Goal: Task Accomplishment & Management: Manage account settings

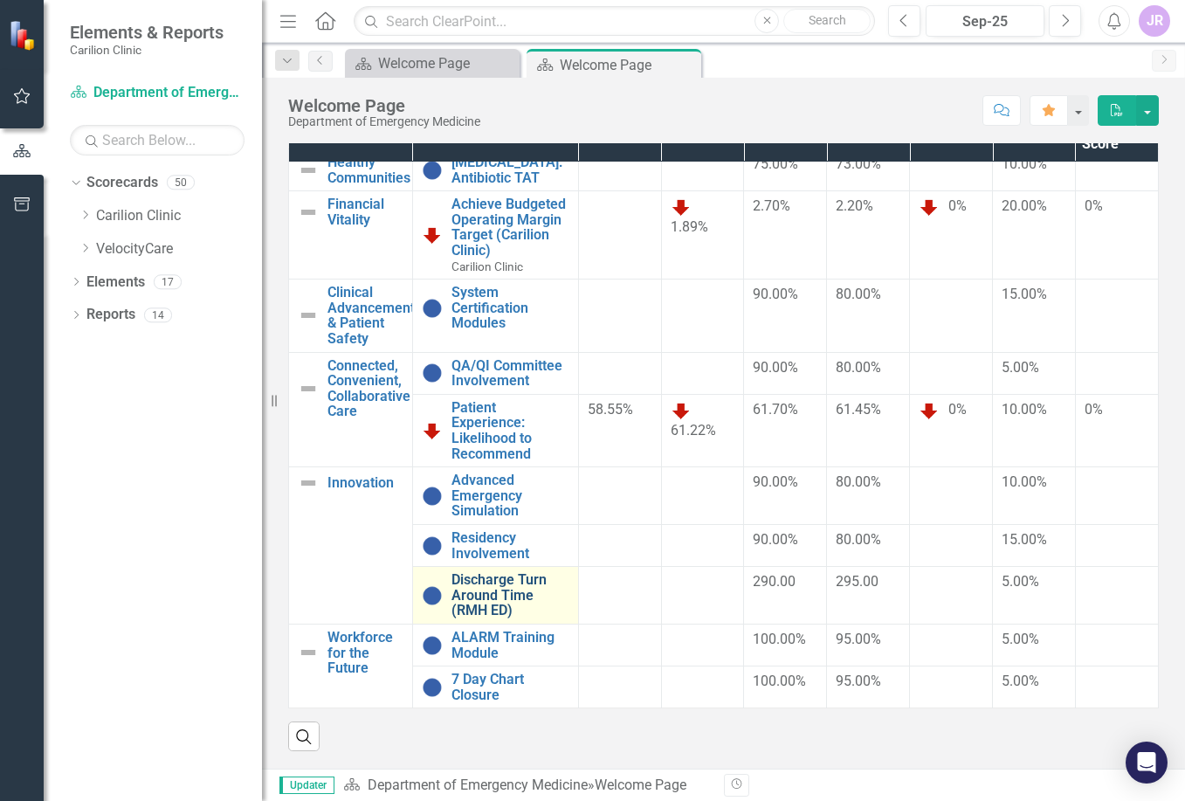
scroll to position [26, 0]
click at [477, 572] on link "Discharge Turn Around Time (RMH ED)" at bounding box center [511, 595] width 118 height 46
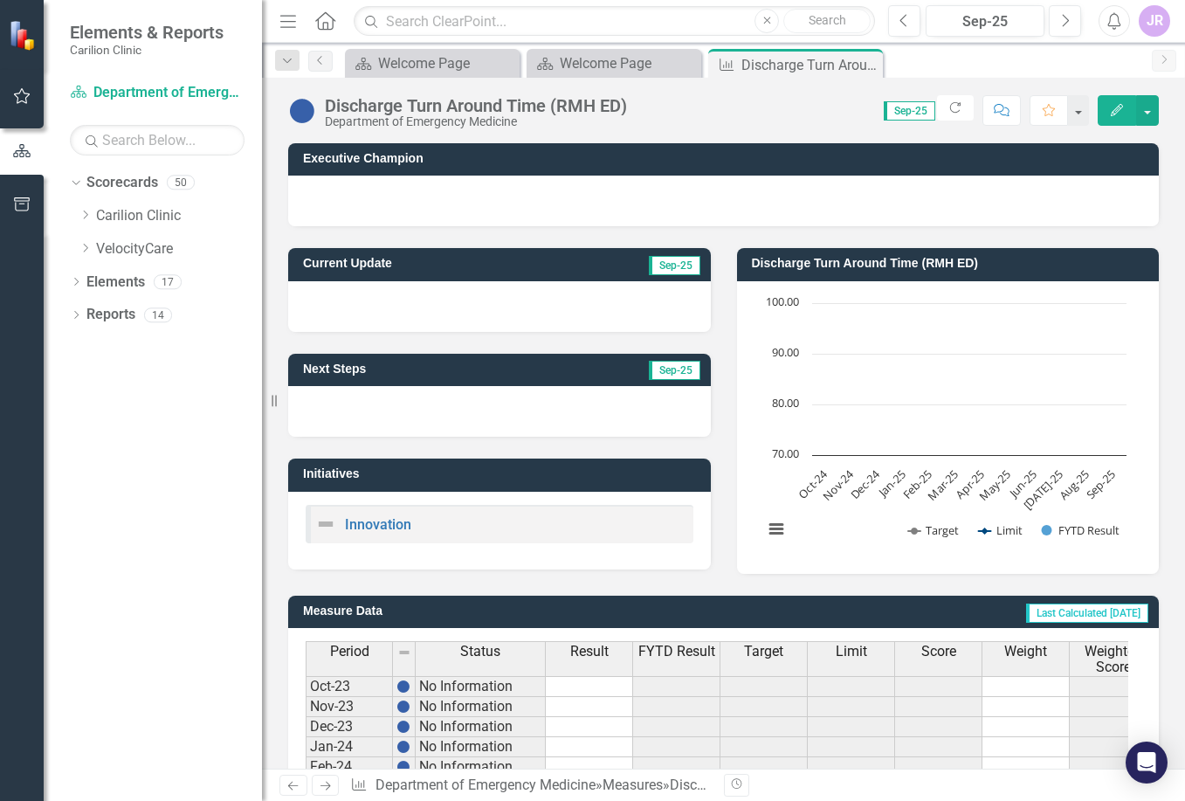
scroll to position [446, 0]
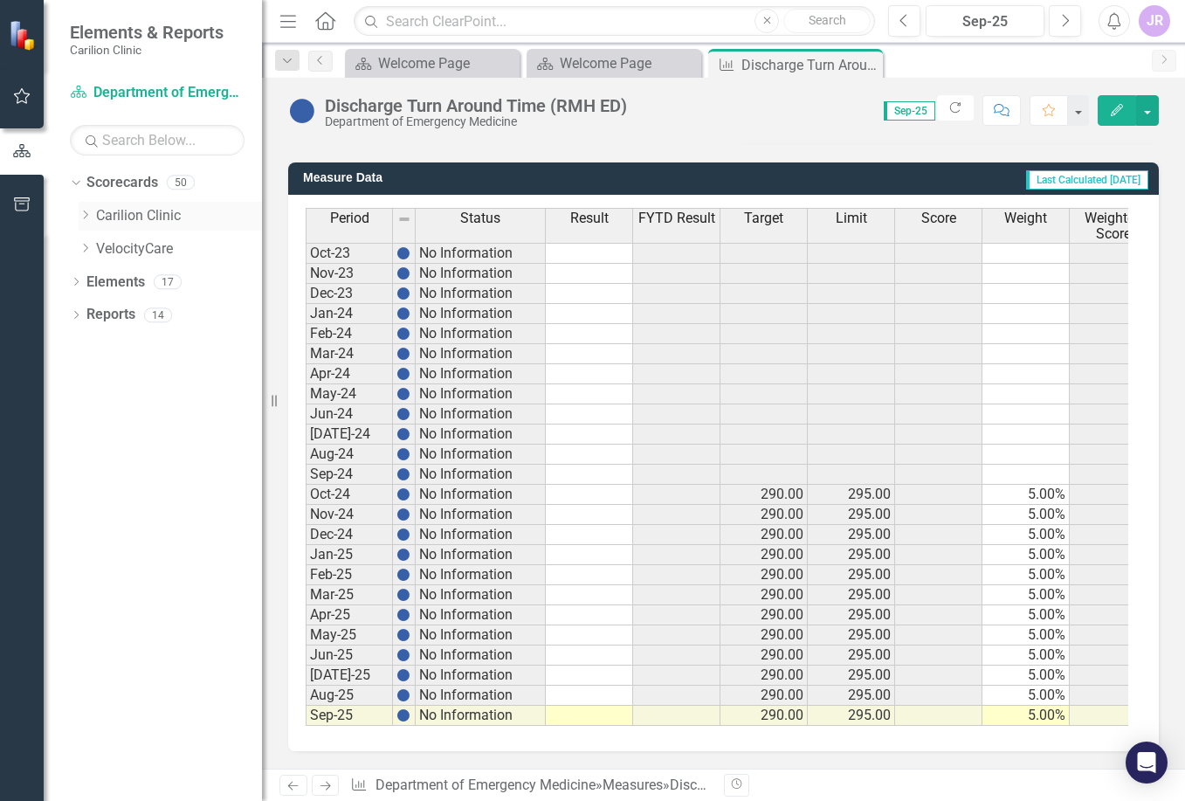
click at [84, 209] on div "Dropdown" at bounding box center [85, 216] width 13 height 15
click at [100, 249] on icon "Dropdown" at bounding box center [102, 248] width 13 height 10
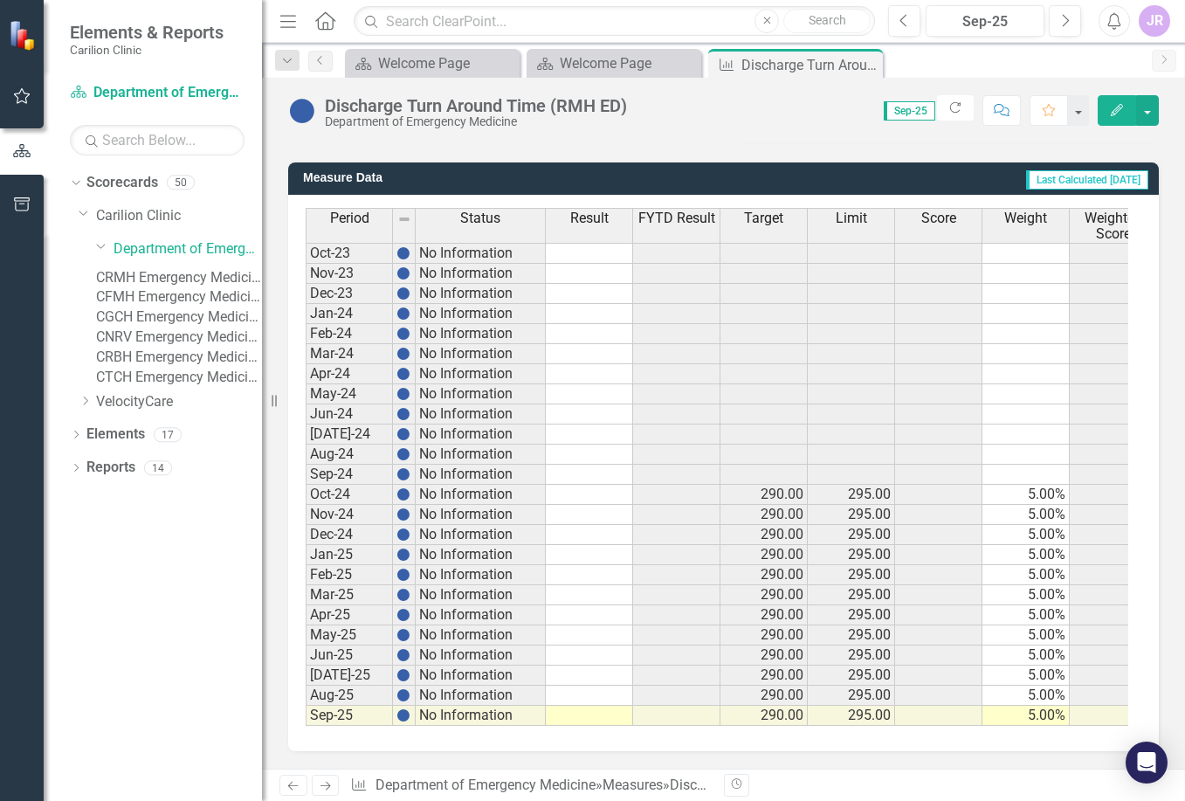
click at [181, 272] on link "CRMH Emergency Medicine" at bounding box center [179, 278] width 166 height 20
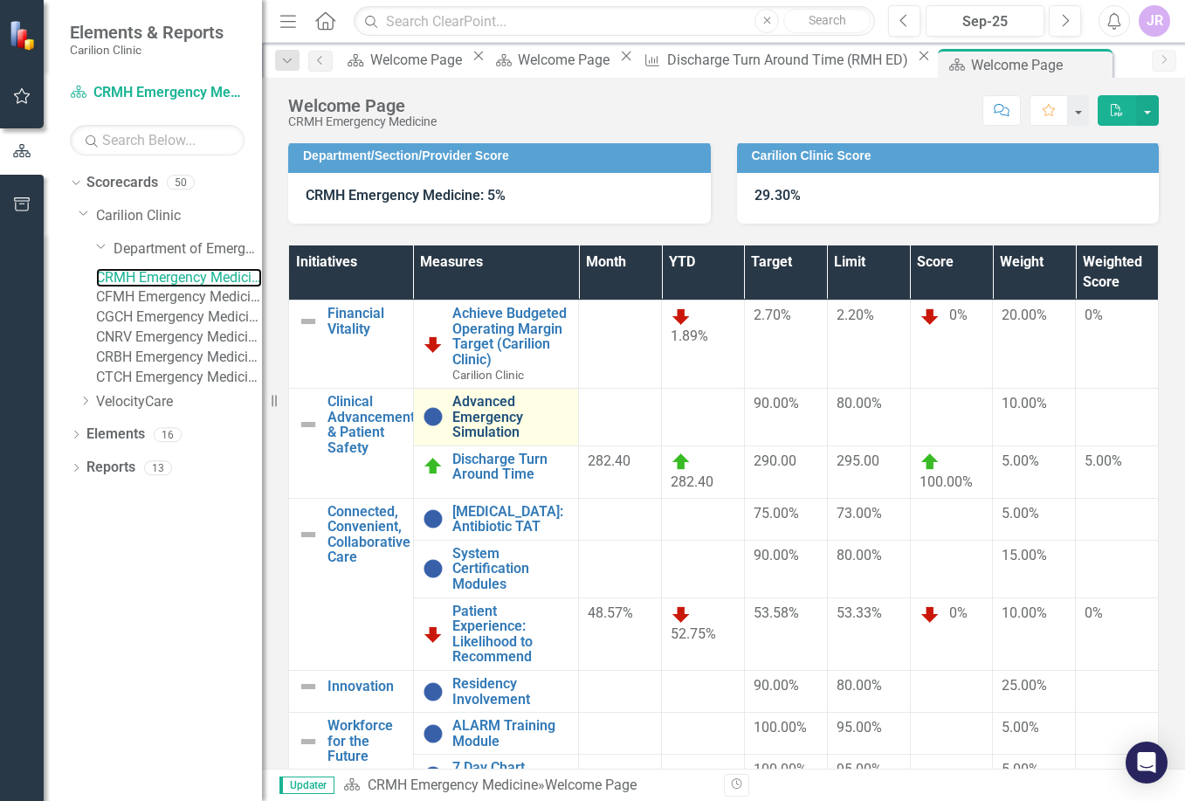
scroll to position [227, 0]
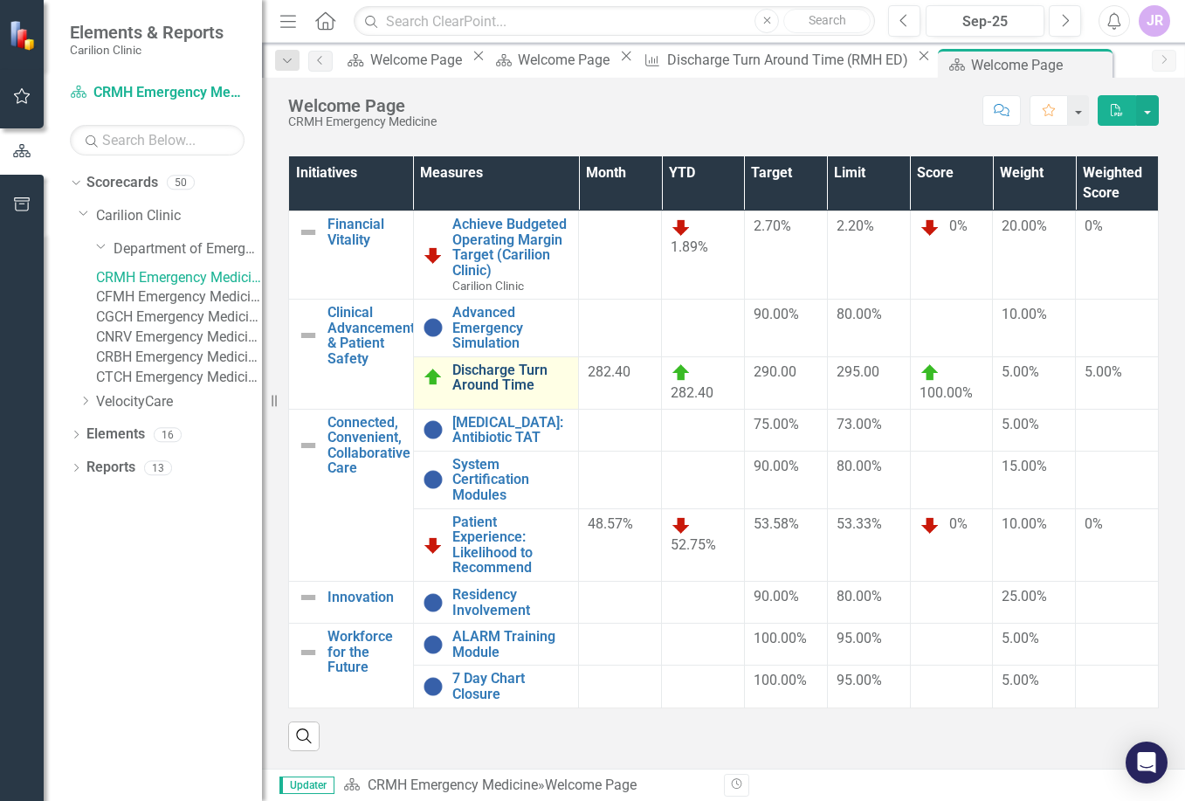
click at [489, 369] on link "Discharge Turn Around Time" at bounding box center [511, 377] width 118 height 31
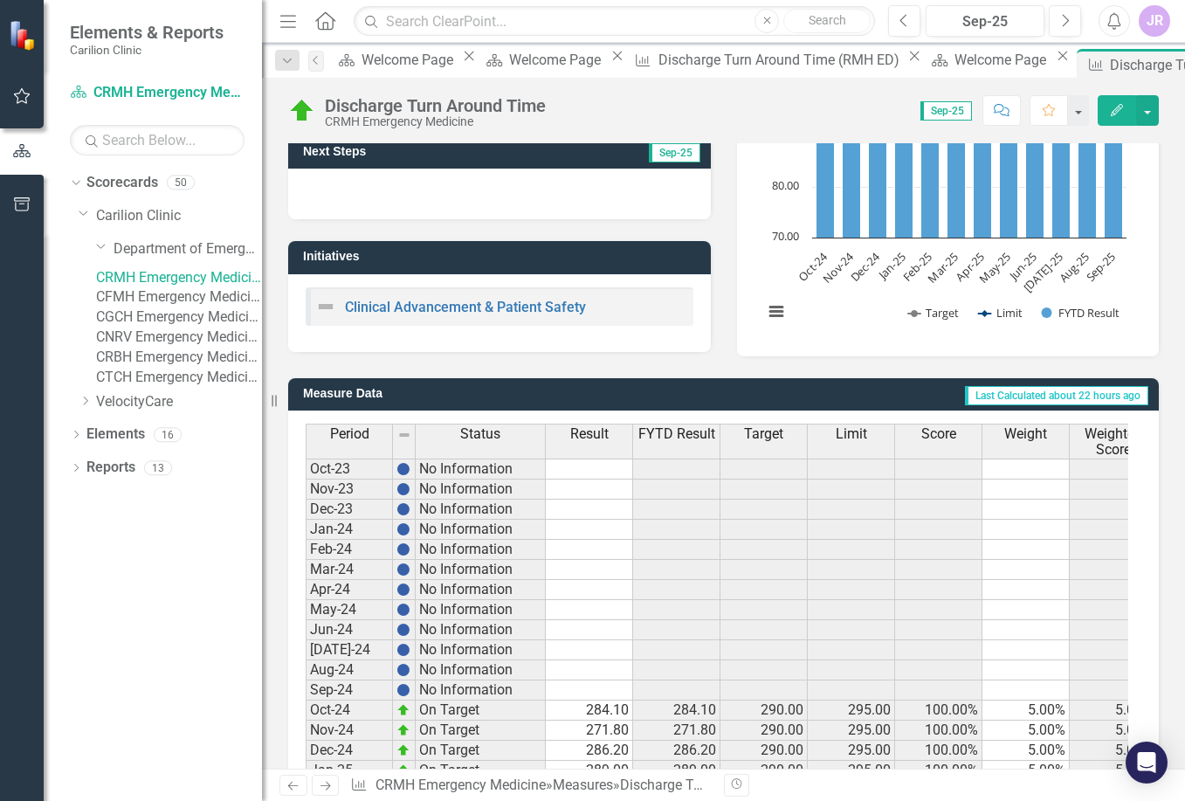
scroll to position [446, 0]
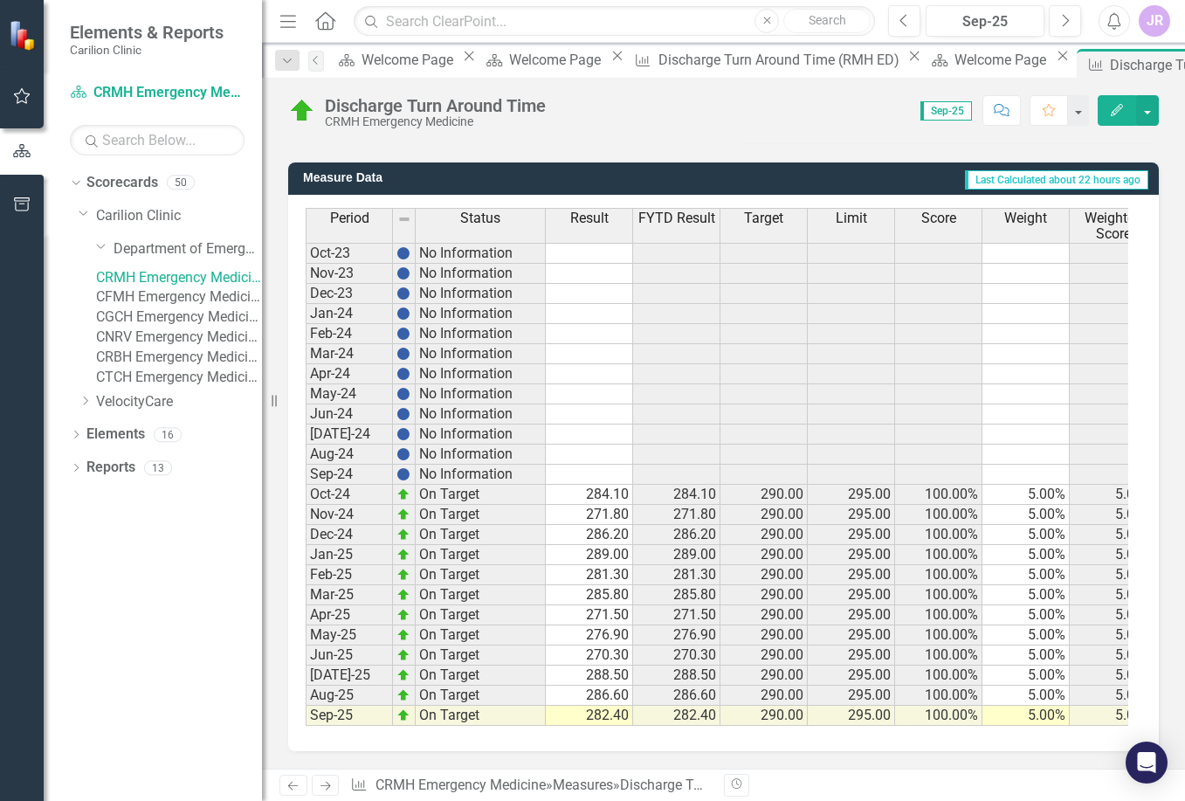
click at [306, 472] on div "Period Status Result FYTD Result Target Limit Score Weight Weighted Score Oct-2…" at bounding box center [306, 467] width 0 height 518
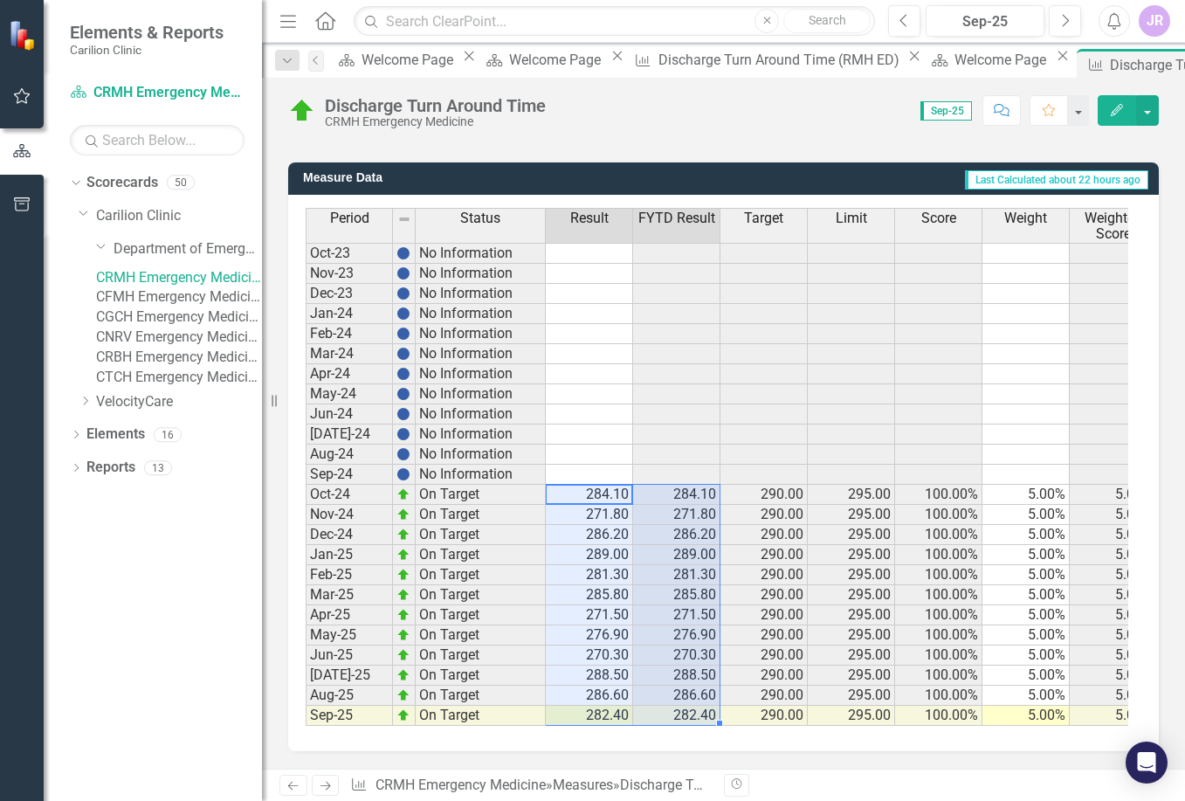
drag, startPoint x: 598, startPoint y: 477, endPoint x: 644, endPoint y: 697, distance: 224.7
click at [644, 697] on tbody "Oct-23 No Information Nov-23 No Information Dec-23 No Information Jan-24 No Inf…" at bounding box center [731, 484] width 851 height 483
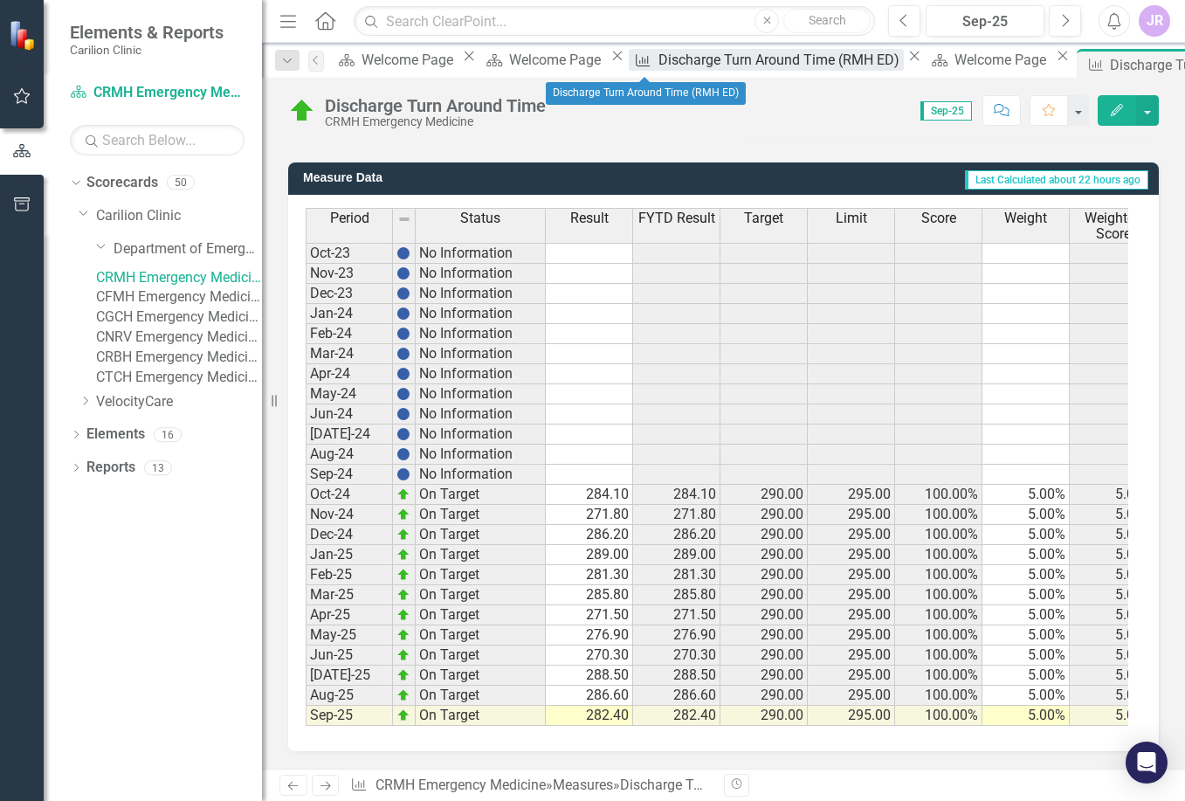
click at [658, 64] on div "Discharge Turn Around Time (RMH ED)" at bounding box center [780, 60] width 245 height 22
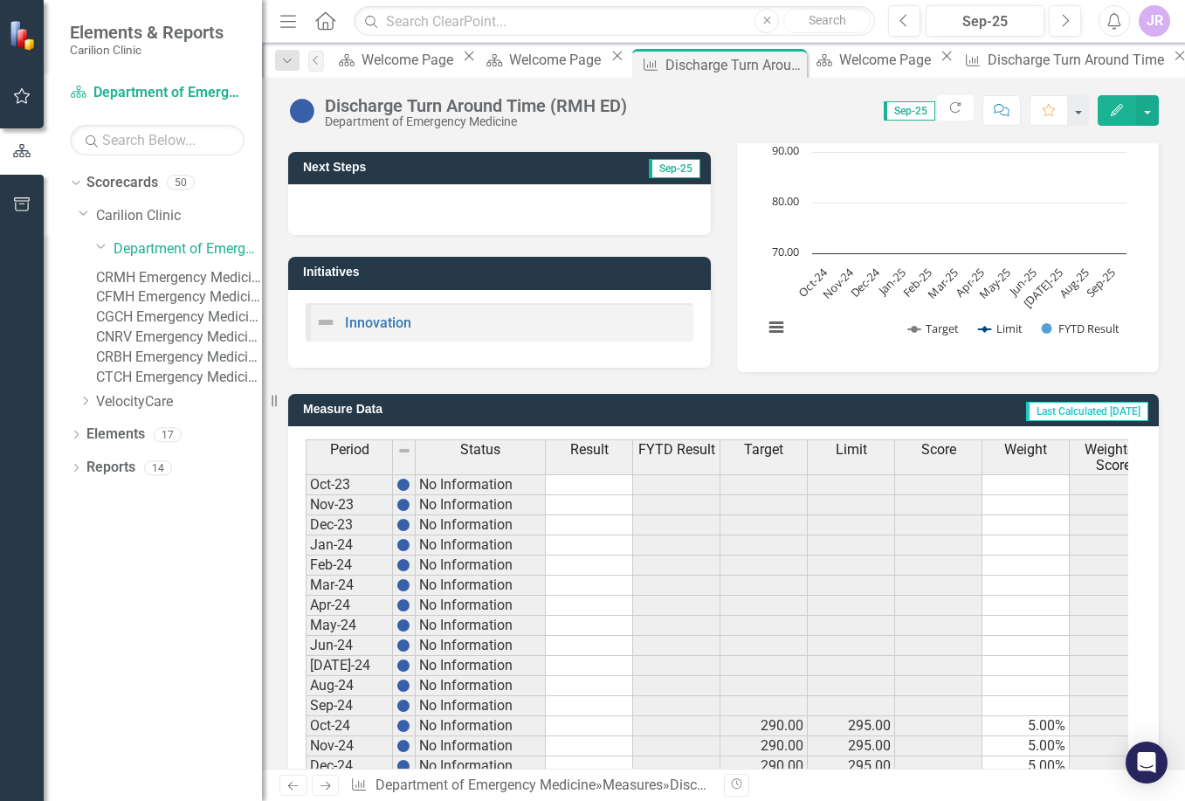
scroll to position [446, 0]
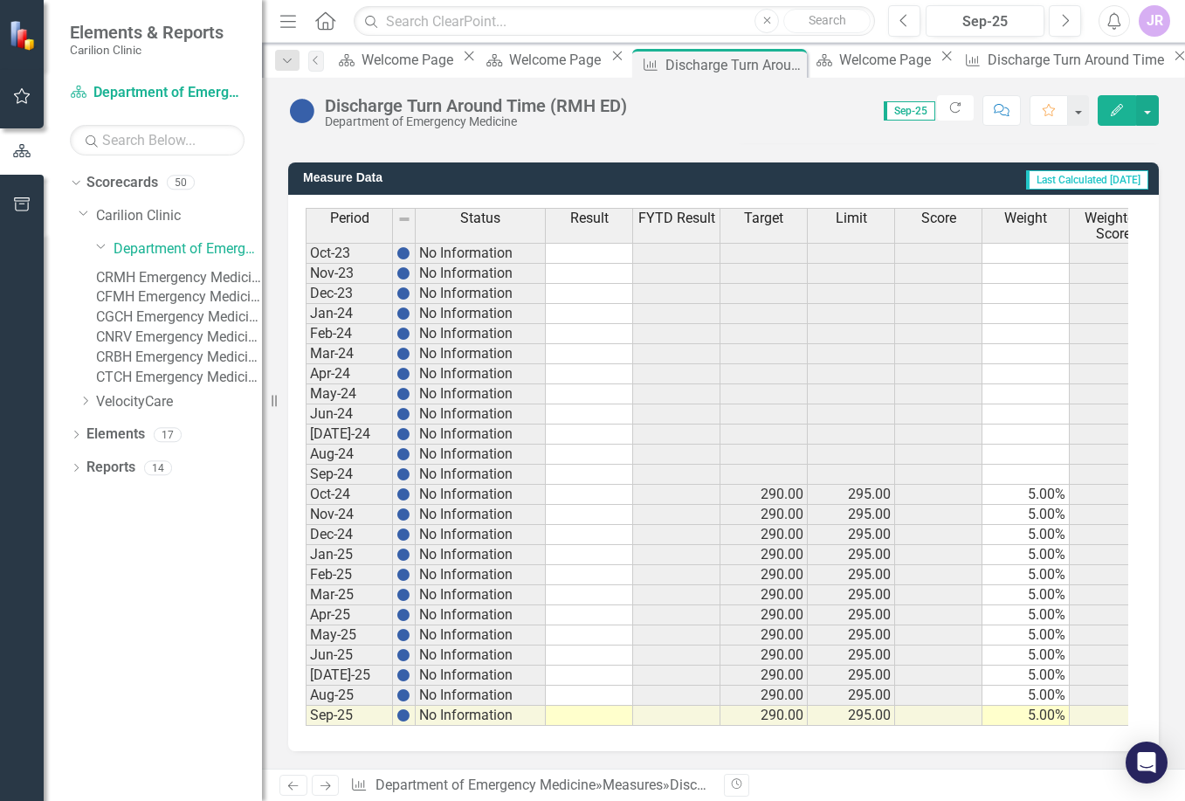
click at [580, 485] on td at bounding box center [589, 495] width 87 height 20
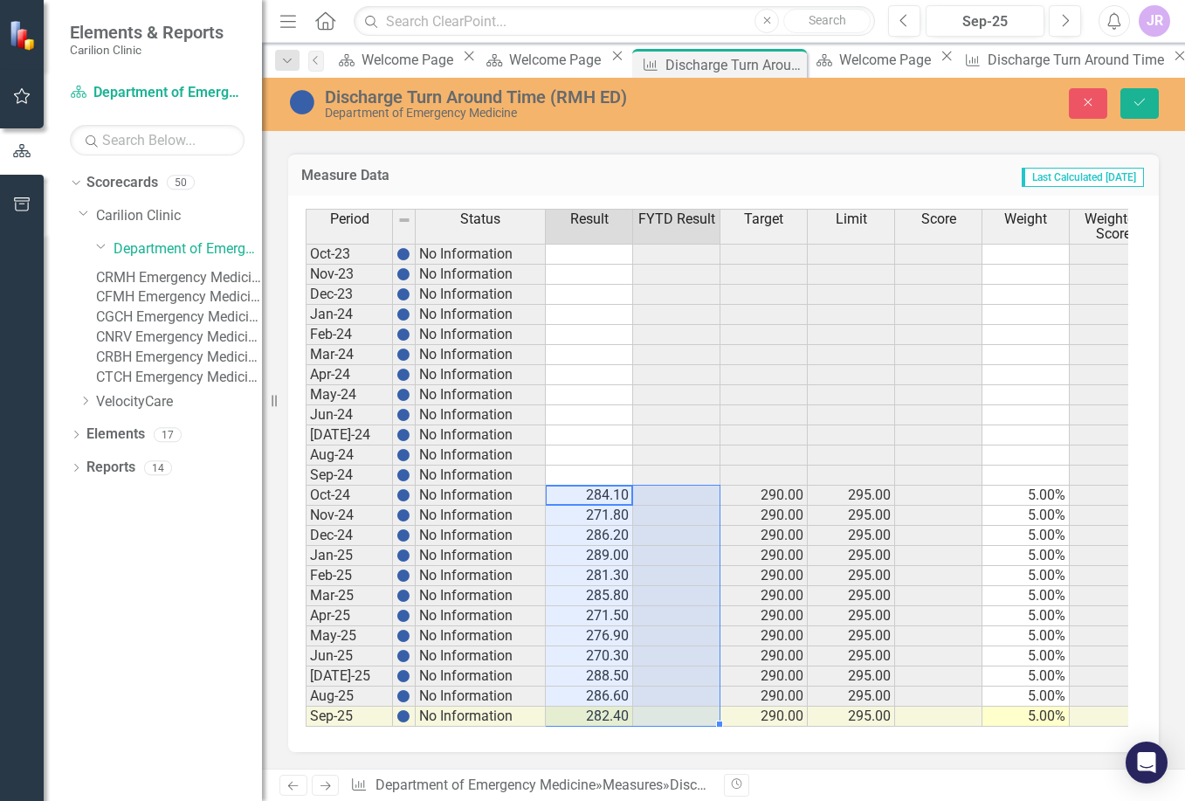
type textarea "284.1"
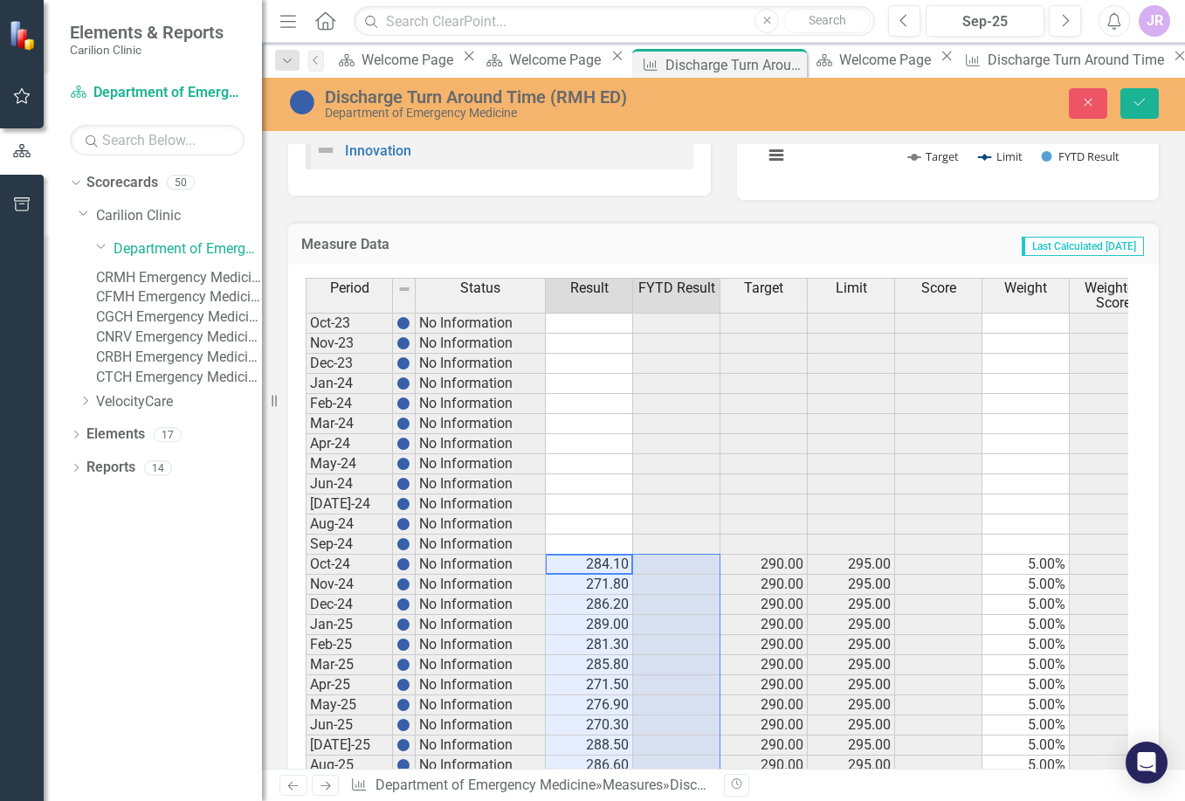
scroll to position [370, 0]
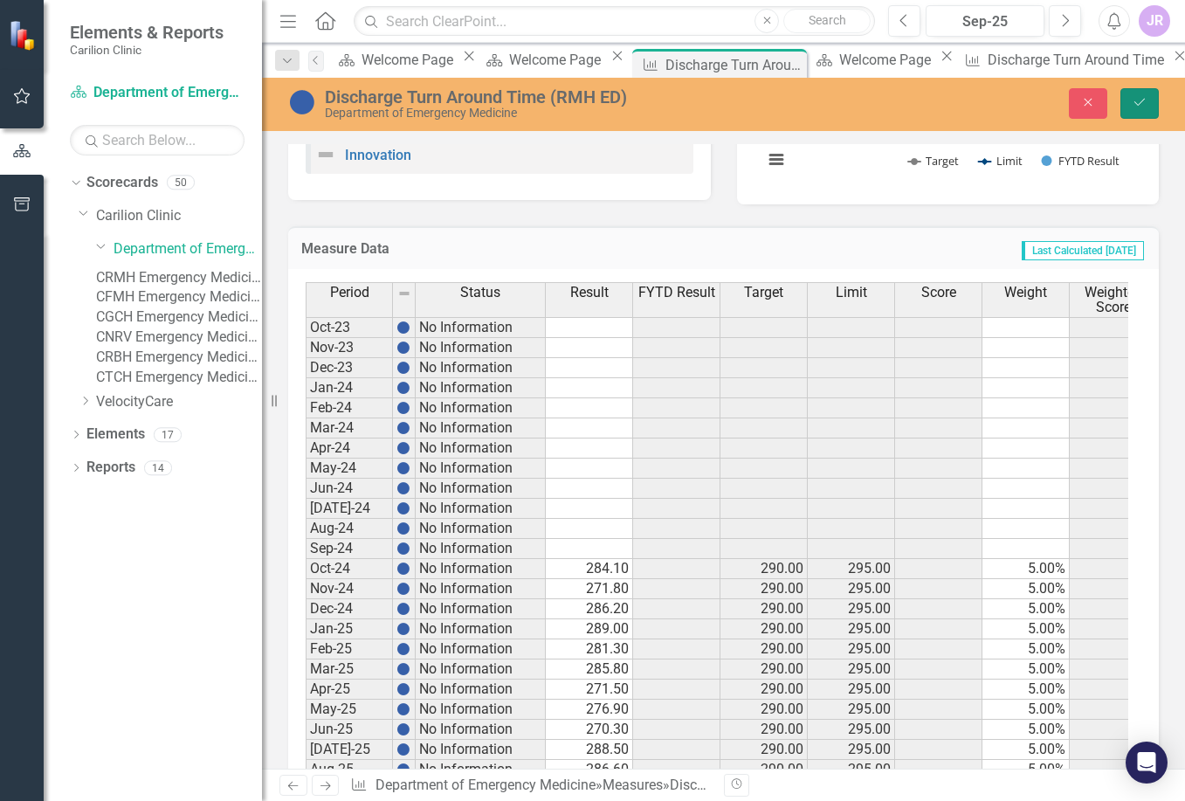
click at [1137, 112] on button "Save" at bounding box center [1139, 103] width 38 height 31
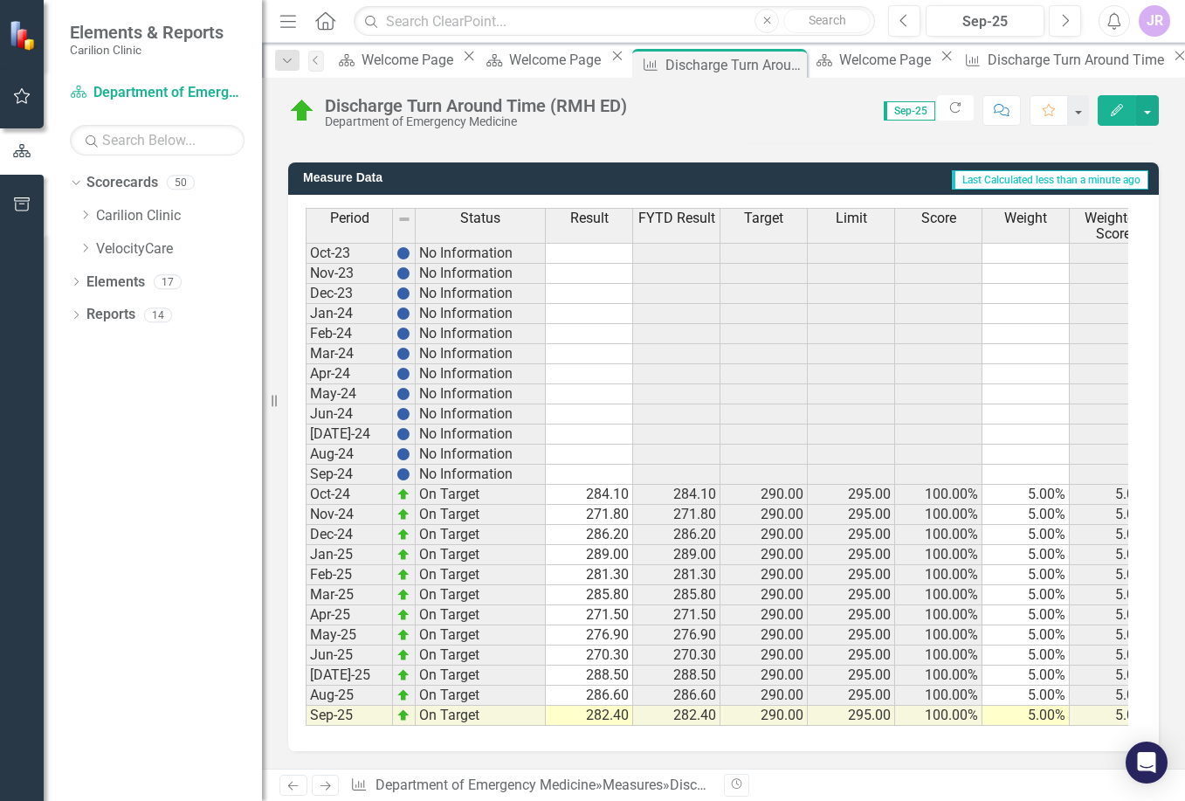
scroll to position [0, 0]
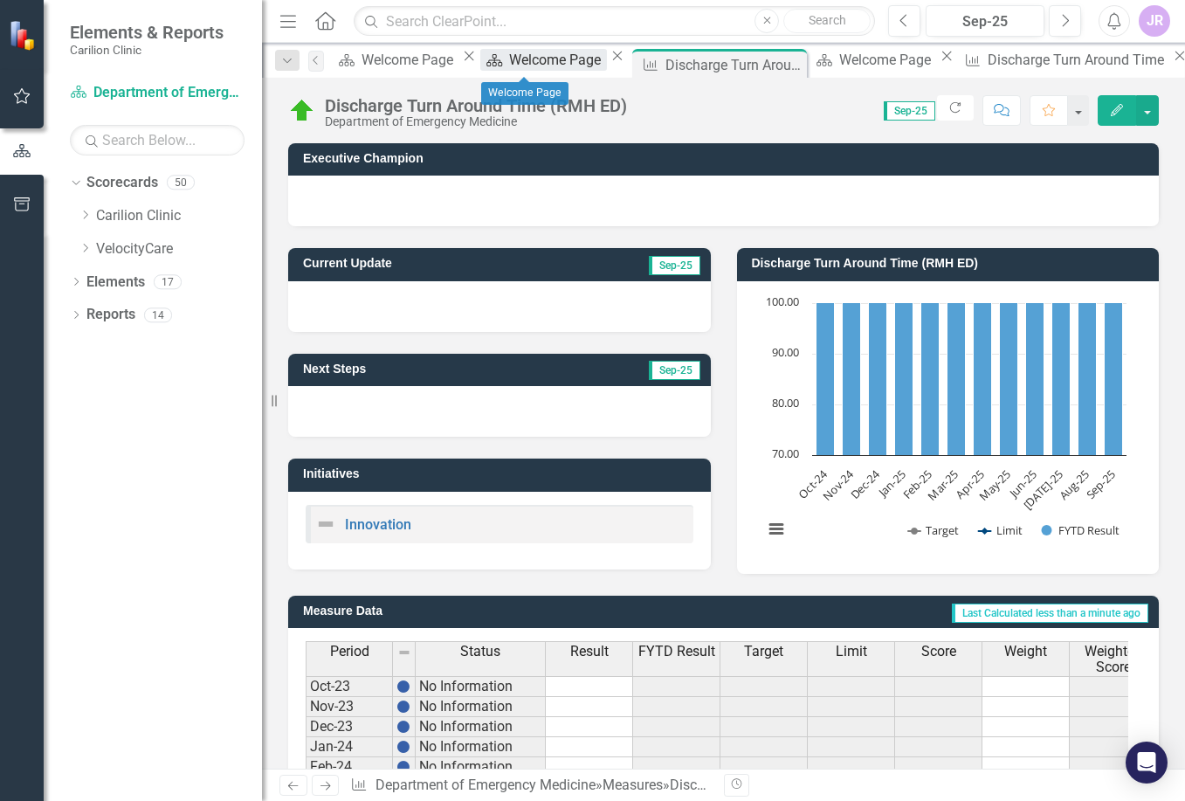
click at [512, 58] on div "Welcome Page" at bounding box center [557, 60] width 97 height 22
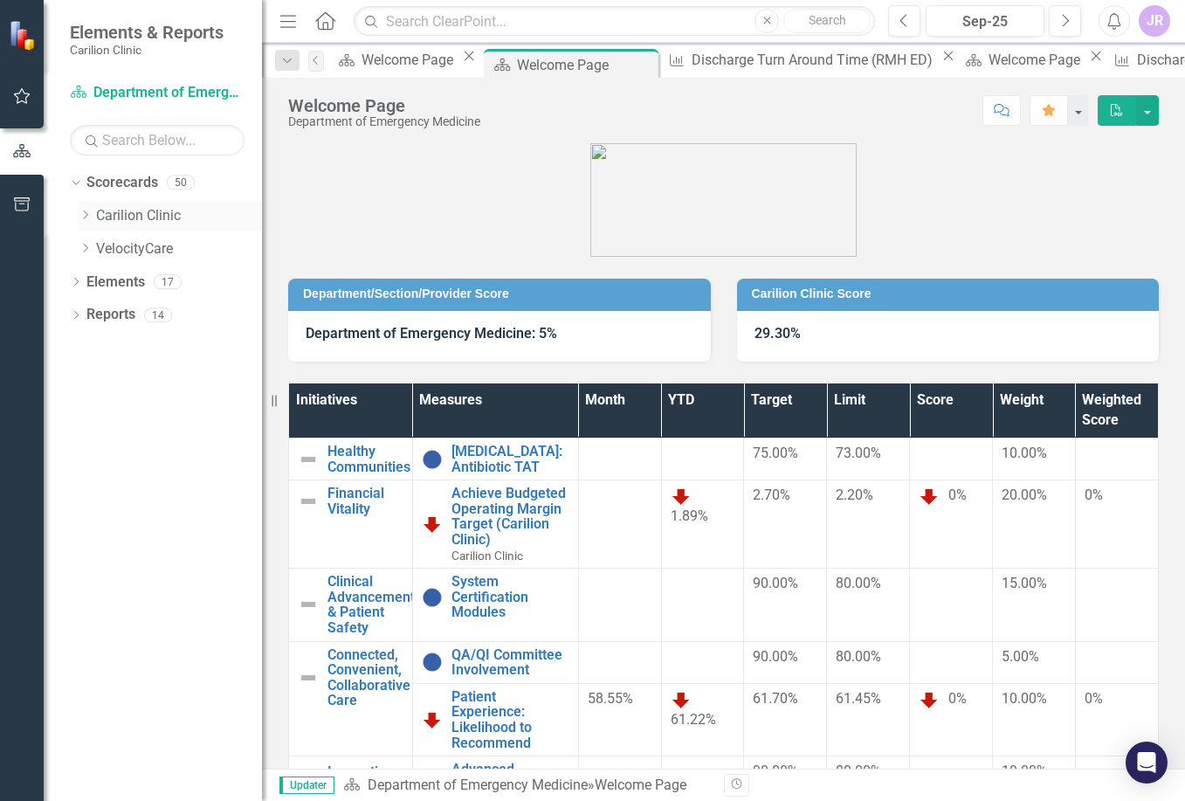
click at [122, 214] on link "Carilion Clinic" at bounding box center [179, 216] width 166 height 20
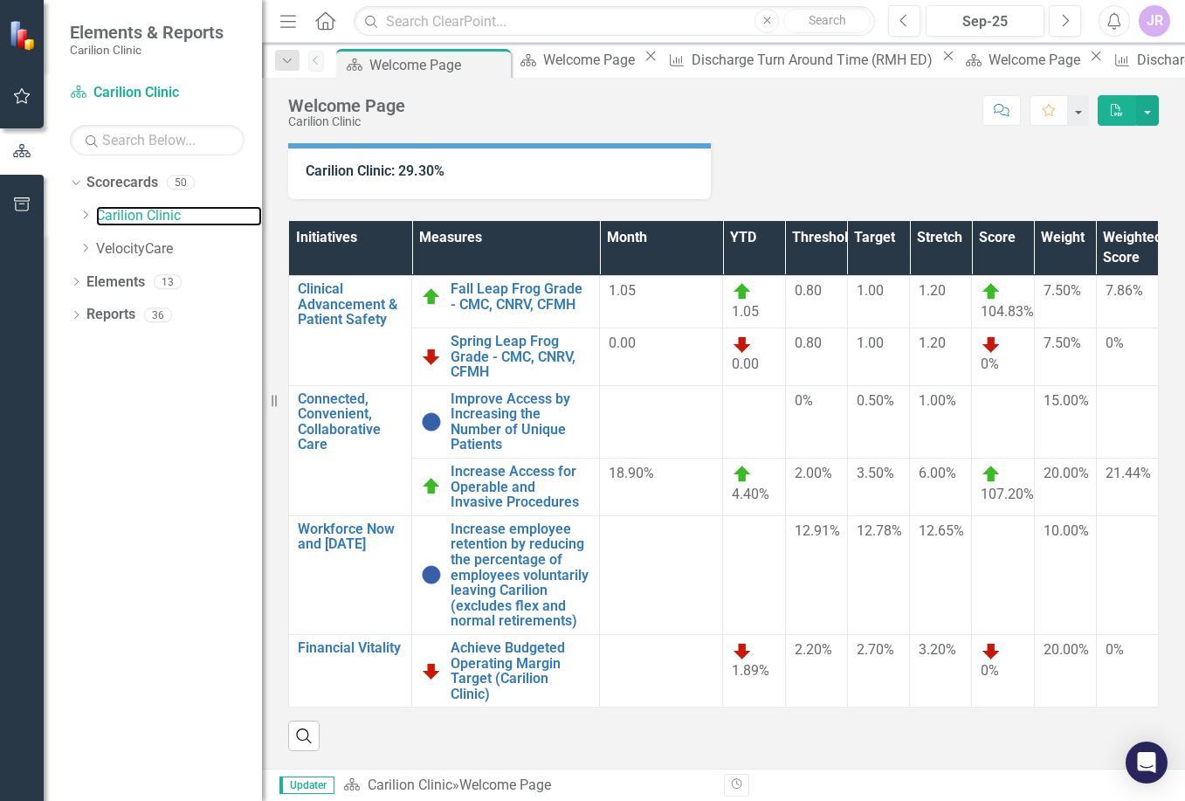
scroll to position [175, 0]
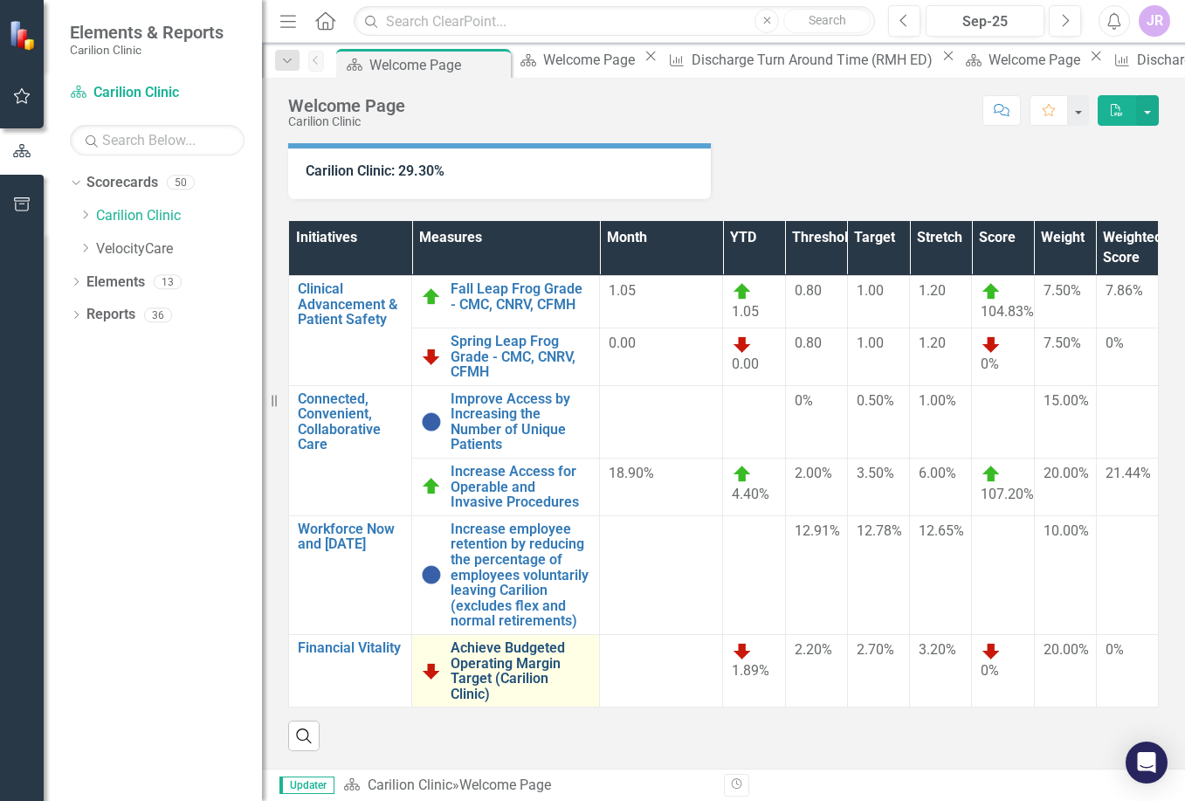
click at [470, 657] on link "Achieve Budgeted Operating Margin Target (Carilion Clinic)" at bounding box center [521, 670] width 140 height 61
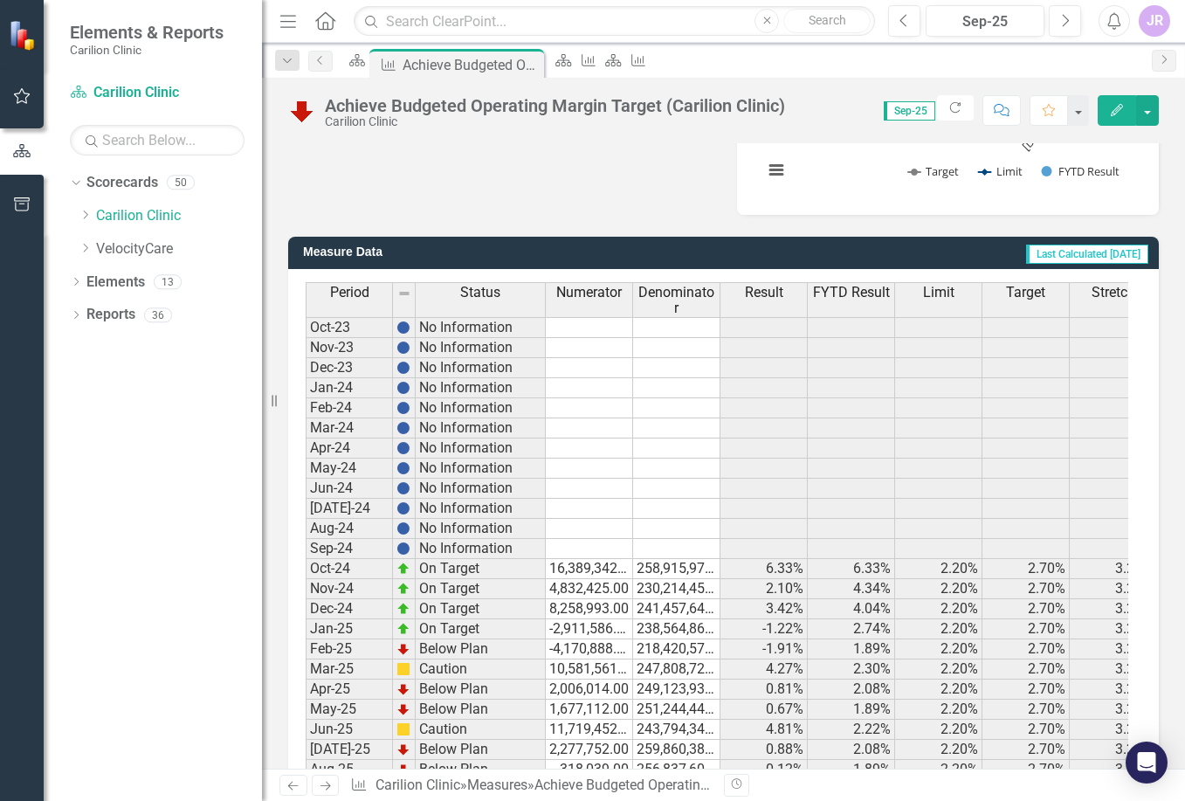
scroll to position [446, 0]
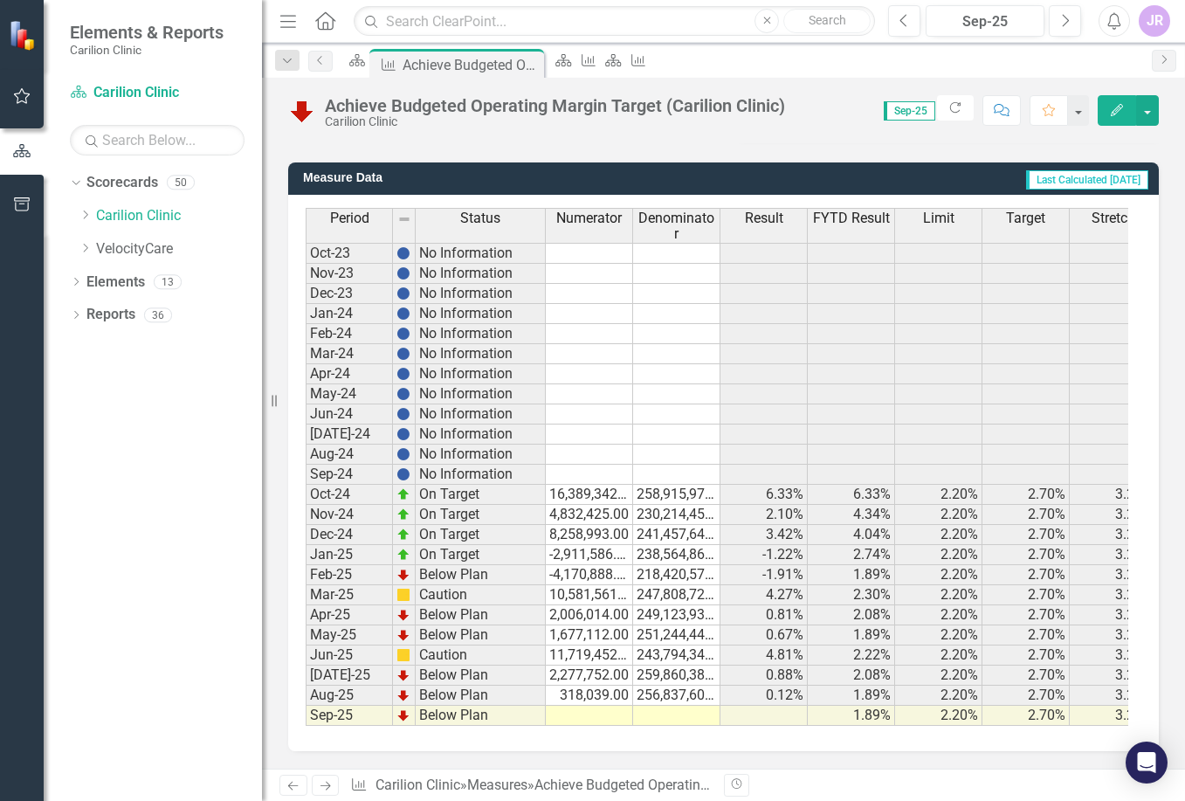
click at [306, 472] on div "Period Status Numerator Denominator Result FYTD Result Limit Target Stretch Sco…" at bounding box center [306, 467] width 0 height 518
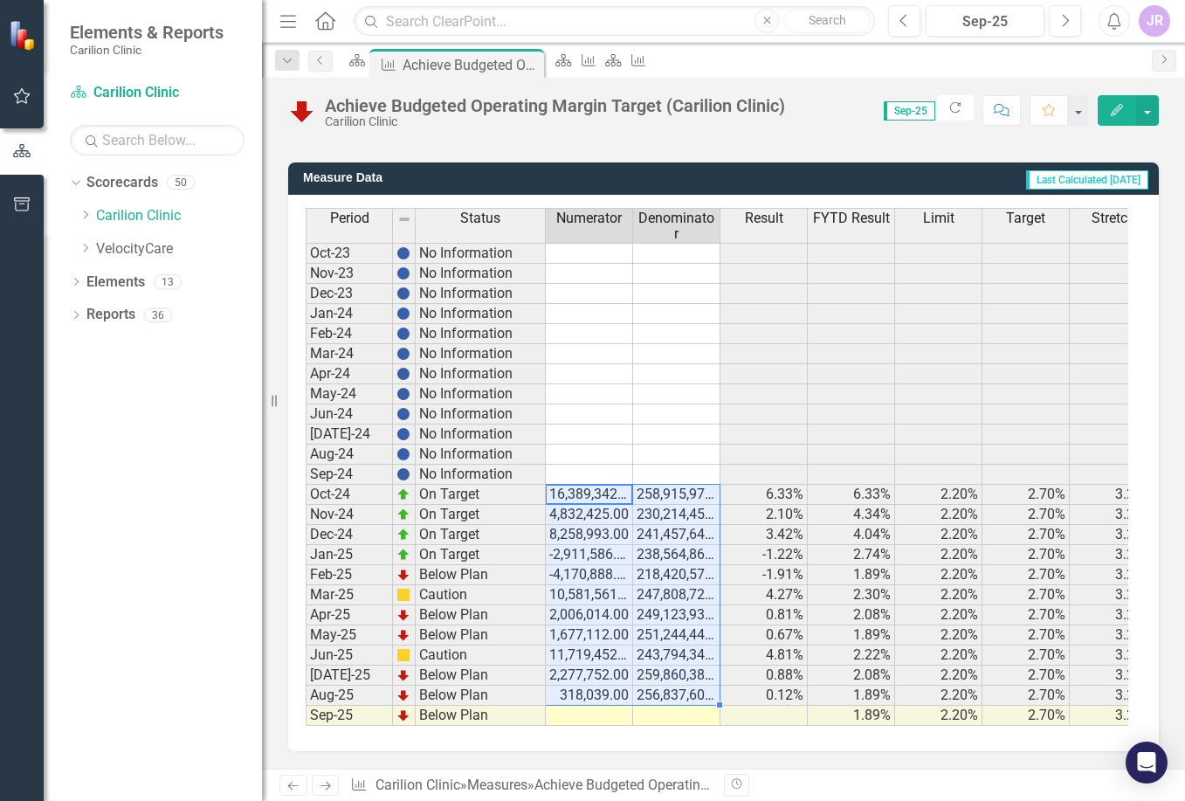
drag, startPoint x: 573, startPoint y: 482, endPoint x: 673, endPoint y: 680, distance: 222.2
click at [673, 680] on tbody "Oct-23 No Information Nov-23 No Information Dec-23 No Information Jan-24 No Inf…" at bounding box center [862, 484] width 1113 height 483
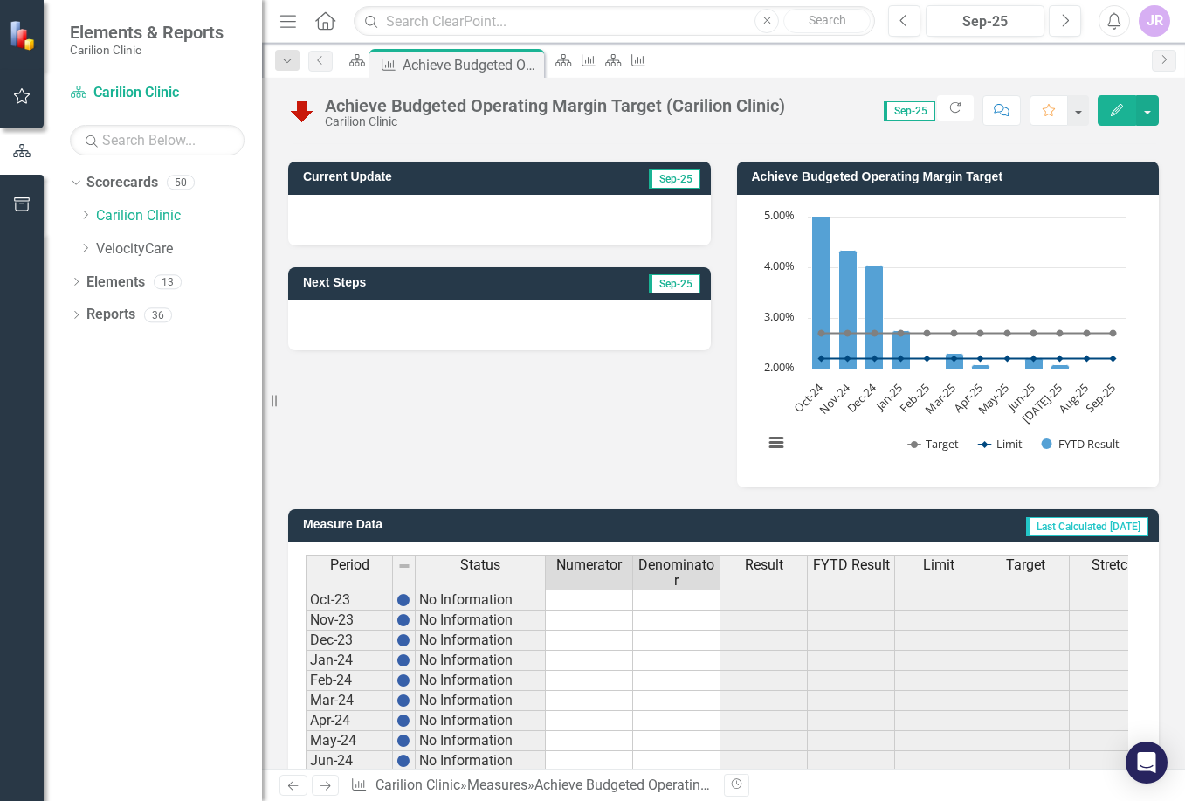
scroll to position [0, 0]
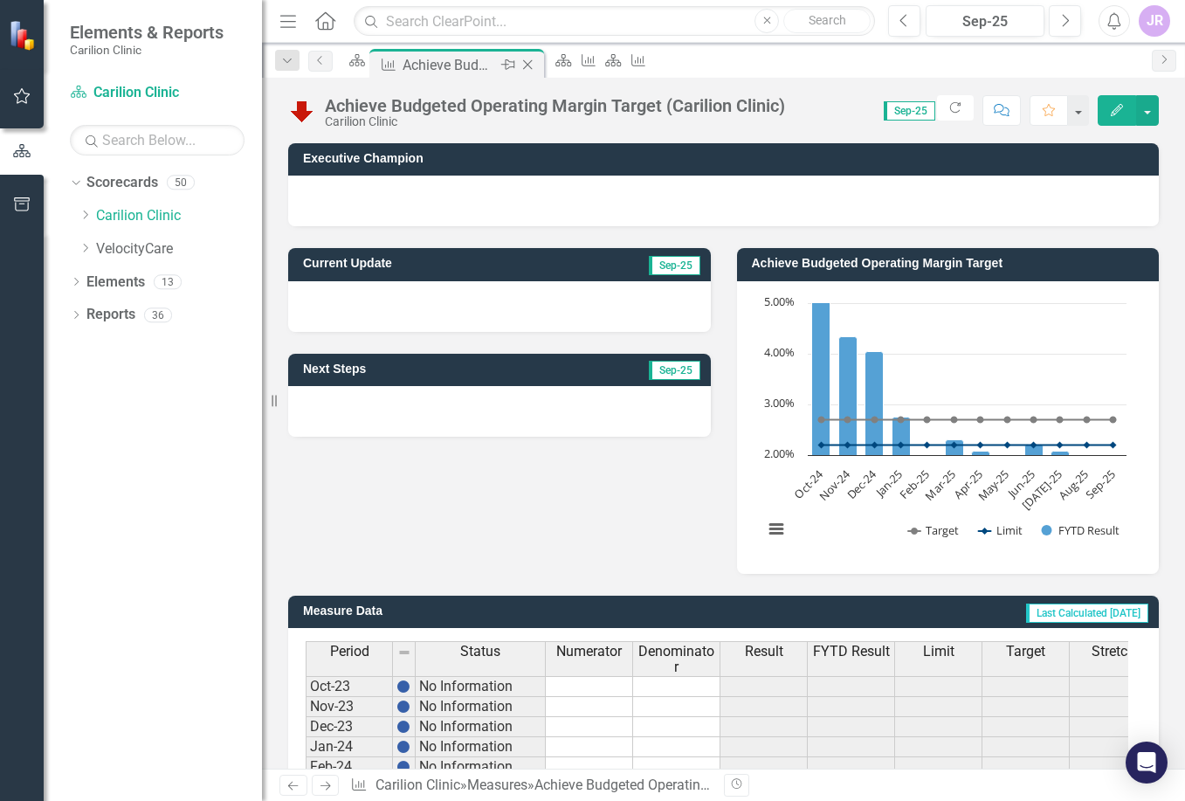
click at [533, 61] on icon at bounding box center [528, 65] width 10 height 10
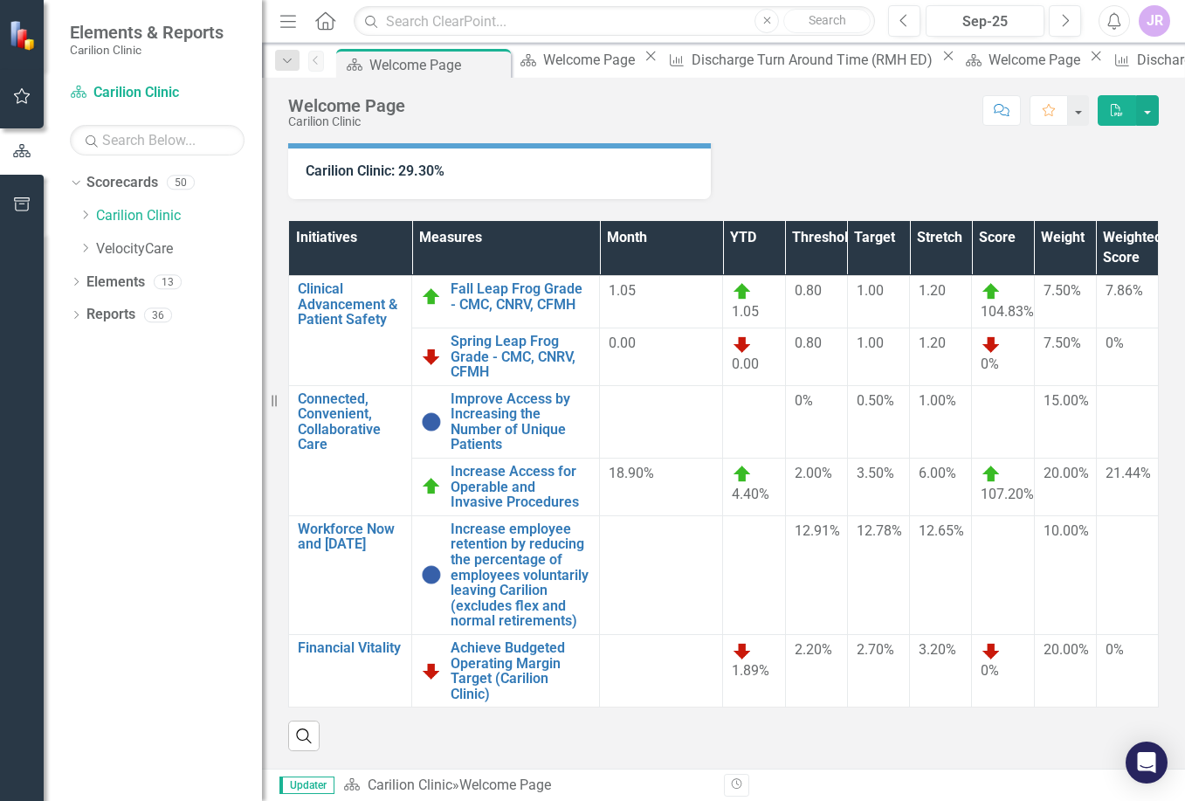
scroll to position [182, 0]
